Goal: Navigation & Orientation: Find specific page/section

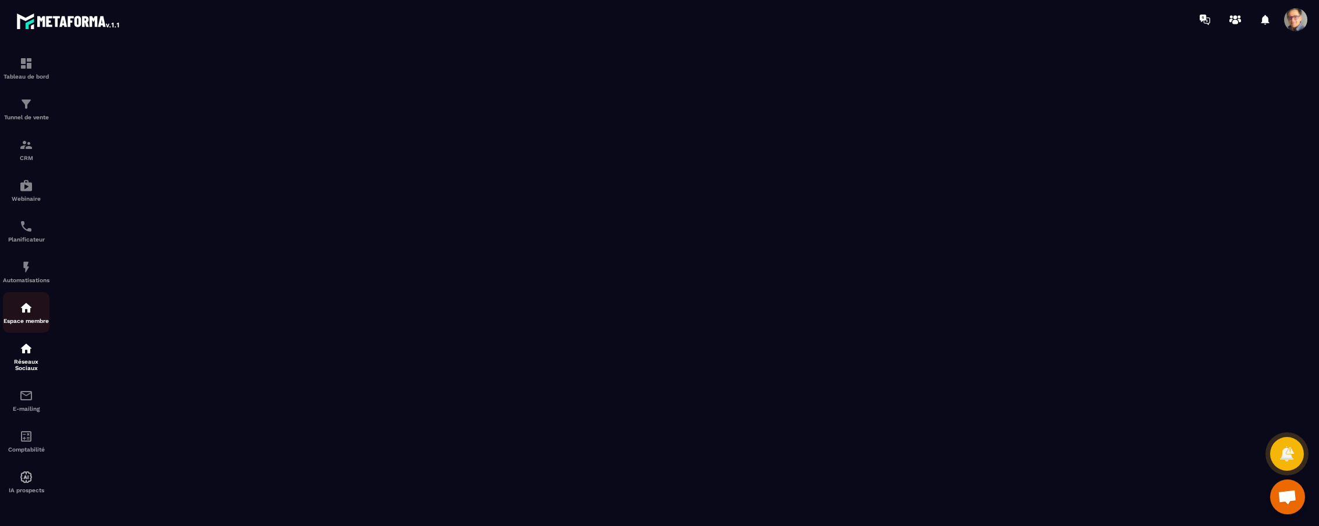
click at [25, 303] on img at bounding box center [26, 308] width 14 height 14
click at [28, 311] on img at bounding box center [26, 308] width 14 height 14
click at [29, 306] on img at bounding box center [26, 308] width 14 height 14
click at [25, 312] on img at bounding box center [26, 308] width 14 height 14
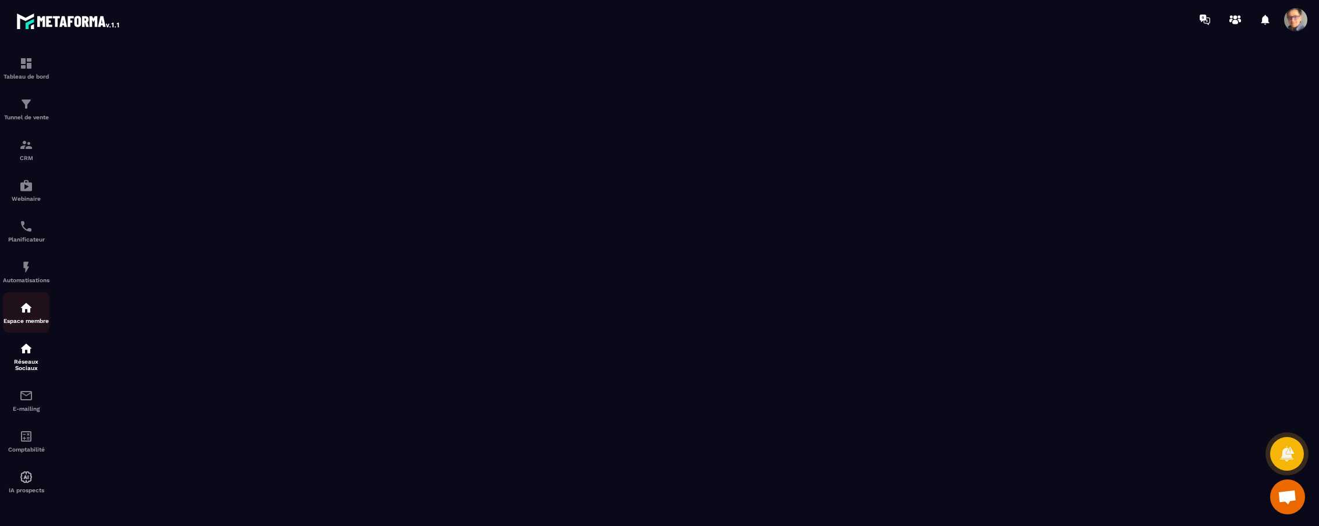
click at [21, 306] on img at bounding box center [26, 308] width 14 height 14
click at [27, 109] on img at bounding box center [26, 104] width 14 height 14
click at [22, 313] on img at bounding box center [26, 308] width 14 height 14
click at [26, 318] on p "Espace membre" at bounding box center [26, 321] width 47 height 6
click at [22, 399] on img at bounding box center [26, 396] width 14 height 14
